Goal: Navigation & Orientation: Find specific page/section

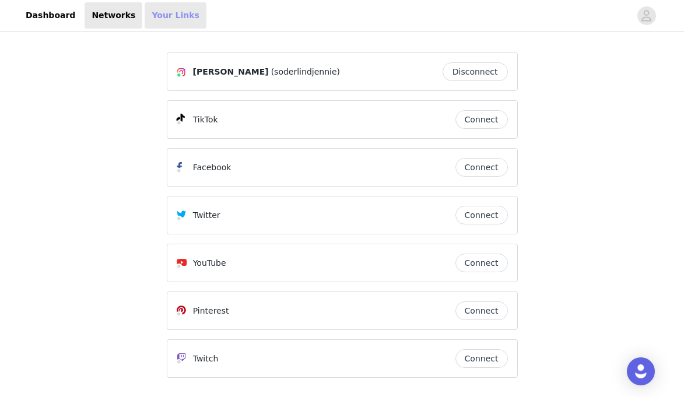
click at [153, 17] on link "Your Links" at bounding box center [176, 15] width 62 height 26
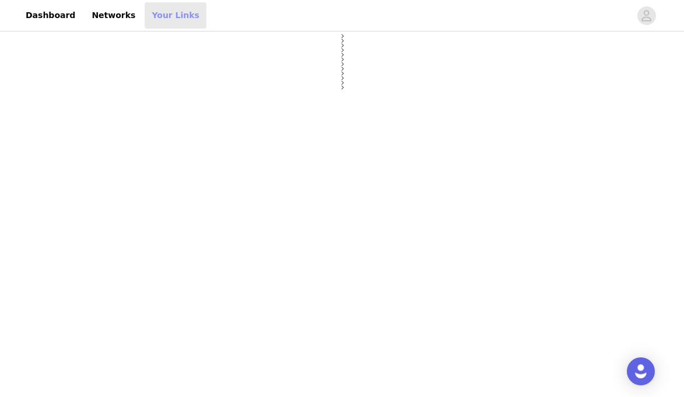
select select "12"
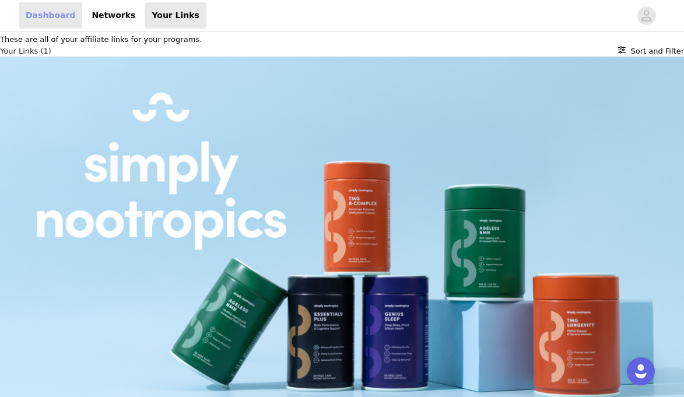
click at [53, 11] on link "Dashboard" at bounding box center [51, 15] width 64 height 26
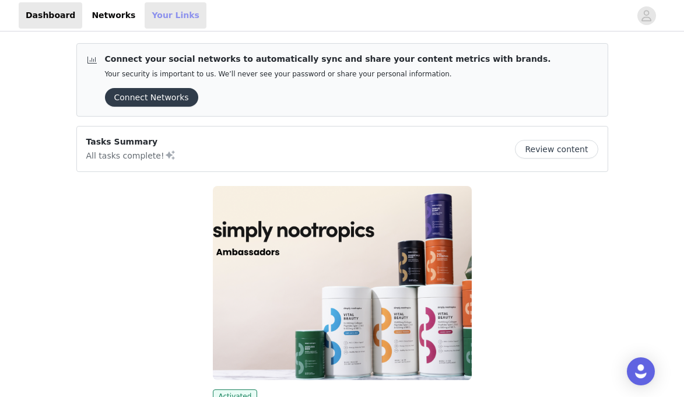
click at [160, 12] on link "Your Links" at bounding box center [176, 15] width 62 height 26
select select "12"
